Goal: Transaction & Acquisition: Purchase product/service

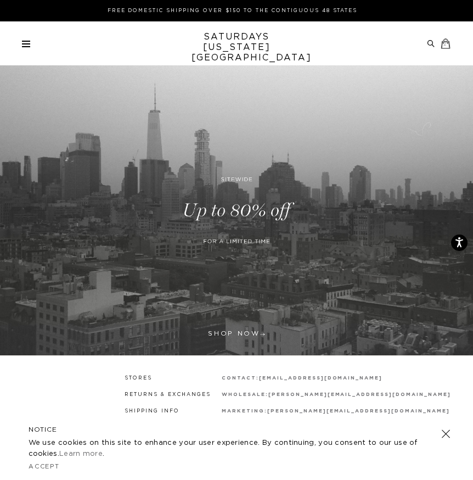
click at [444, 44] on small "2" at bounding box center [446, 44] width 4 height 5
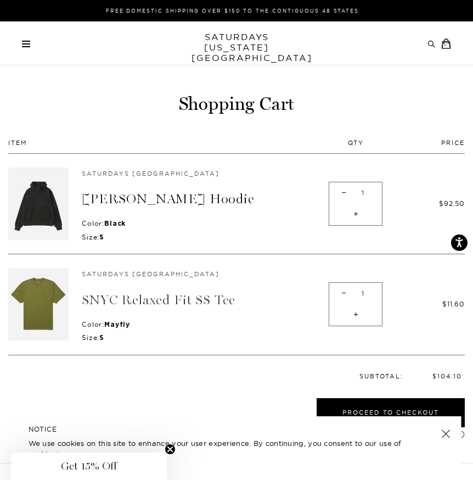
click at [168, 300] on link "SNYC Relaxed Fit SS Tee" at bounding box center [159, 300] width 154 height 16
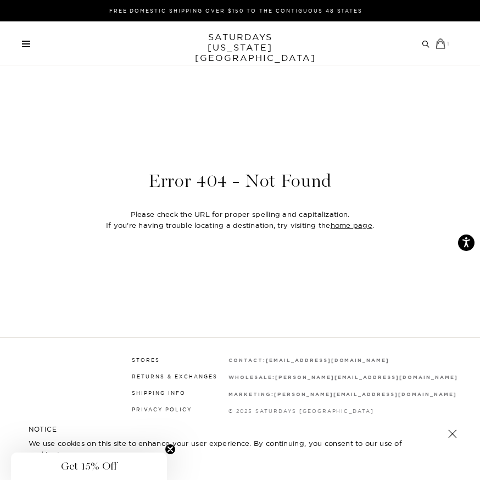
click at [442, 43] on icon at bounding box center [440, 44] width 9 height 10
